Goal: Task Accomplishment & Management: Manage account settings

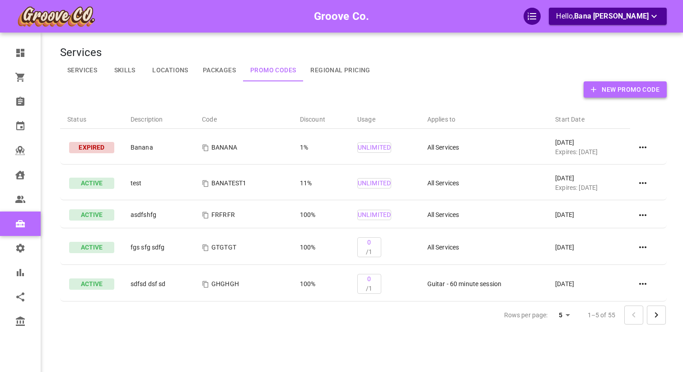
click at [605, 88] on button "New Promo Code" at bounding box center [625, 89] width 83 height 17
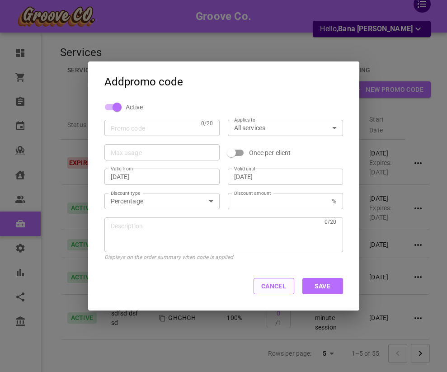
click at [272, 293] on button "Cancel" at bounding box center [273, 286] width 41 height 16
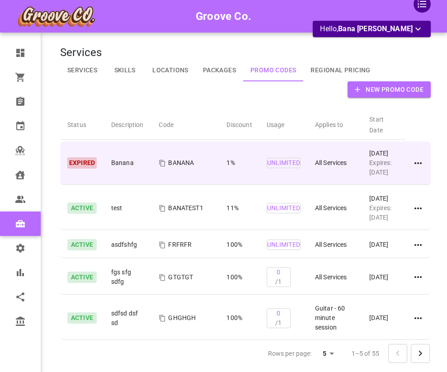
click at [422, 159] on icon at bounding box center [418, 163] width 11 height 11
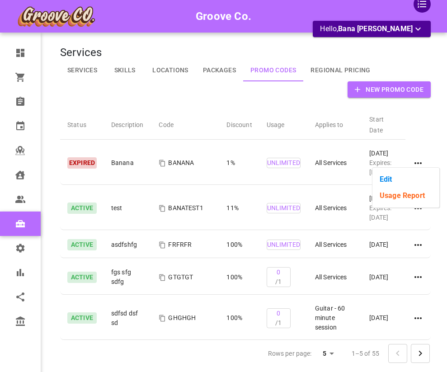
click at [404, 181] on li "Edit" at bounding box center [405, 179] width 67 height 16
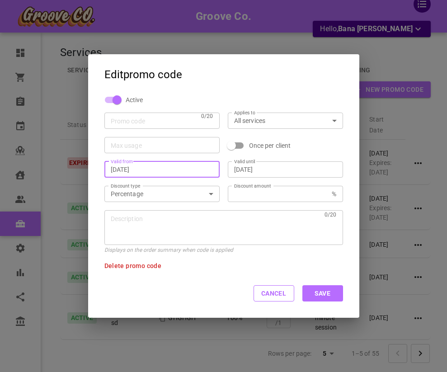
click at [178, 172] on input "[DATE]" at bounding box center [162, 169] width 103 height 9
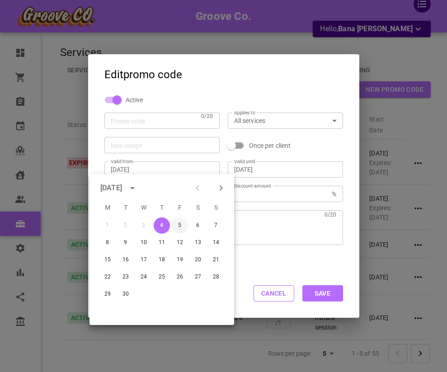
type input "BANANA"
type input "[DATE]"
type input "1"
type textarea "Banana"
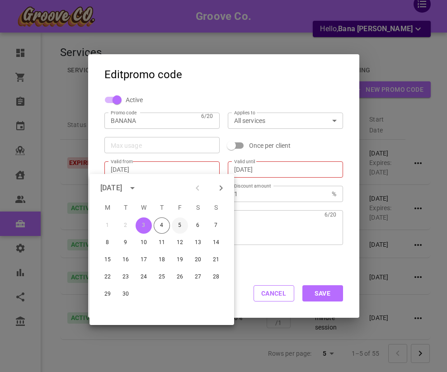
click at [179, 226] on button "5" at bounding box center [180, 225] width 16 height 16
type input "[DATE]"
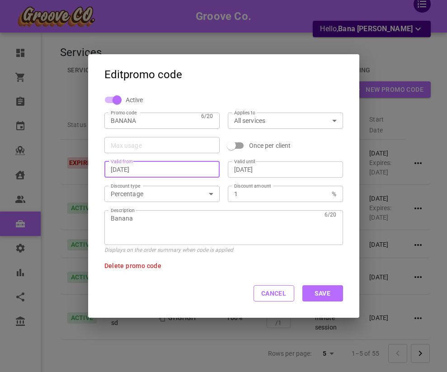
click at [271, 169] on input "[DATE]" at bounding box center [285, 169] width 103 height 9
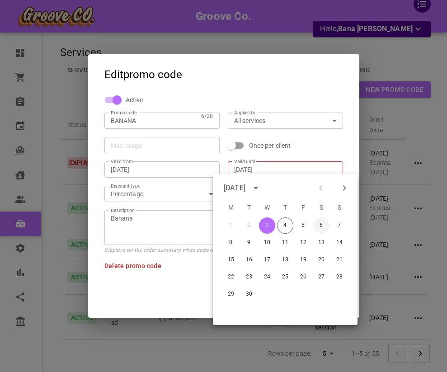
click at [324, 225] on button "6" at bounding box center [321, 225] width 16 height 16
type input "[DATE]"
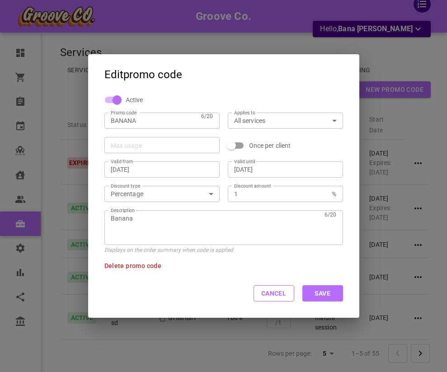
click at [143, 118] on input "BANANA" at bounding box center [154, 120] width 87 height 9
click at [149, 223] on textarea "Banana" at bounding box center [216, 227] width 211 height 27
type textarea "Banana 1"
click at [147, 121] on input "BANANA" at bounding box center [154, 120] width 87 height 9
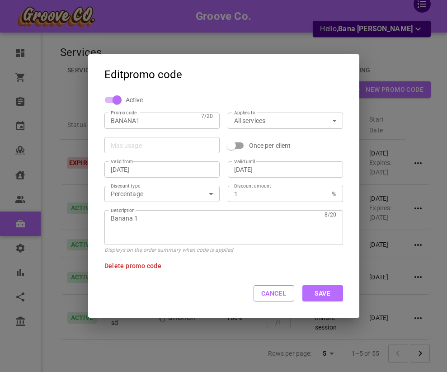
type input "BANANA1"
click at [323, 295] on button "Save" at bounding box center [322, 293] width 41 height 16
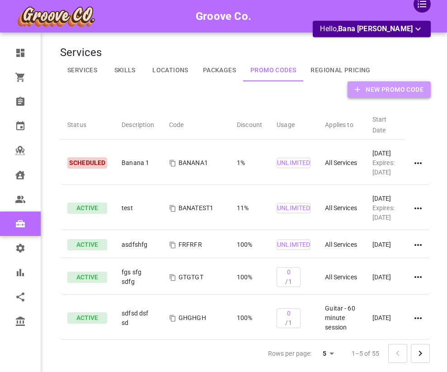
click at [392, 93] on button "New Promo Code" at bounding box center [388, 89] width 83 height 17
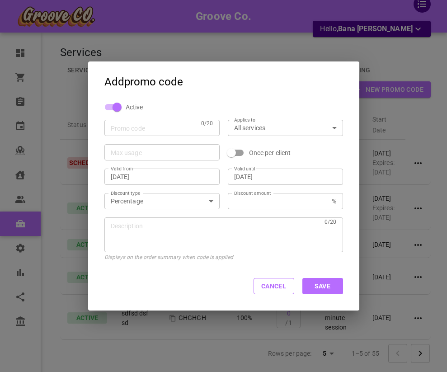
click at [158, 135] on div "0 /20 Promo code" at bounding box center [161, 128] width 115 height 16
type input "BANANA2"
click at [259, 179] on input "[DATE]" at bounding box center [285, 176] width 103 height 9
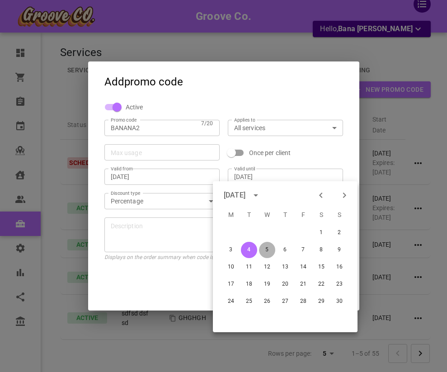
click at [266, 248] on button "5" at bounding box center [267, 250] width 16 height 16
type input "[DATE]"
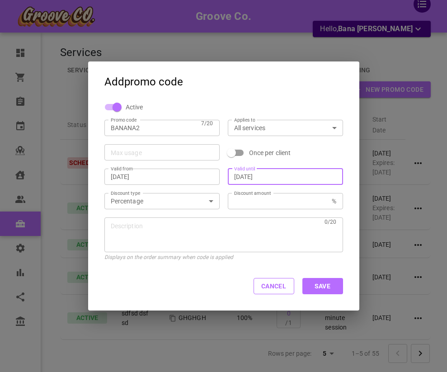
click at [242, 204] on input "Discount amount" at bounding box center [281, 201] width 94 height 9
type input "2"
click at [208, 234] on textarea "Description" at bounding box center [216, 234] width 211 height 27
type textarea "Banana 2"
click at [327, 286] on button "Save" at bounding box center [322, 286] width 41 height 16
